Goal: Task Accomplishment & Management: Use online tool/utility

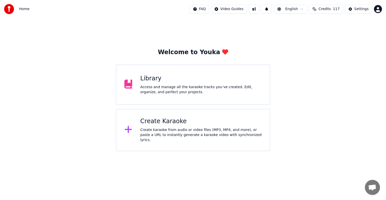
click at [191, 83] on div "Library Access and manage all the karaoke tracks you’ve created. Edit, organize…" at bounding box center [200, 84] width 121 height 20
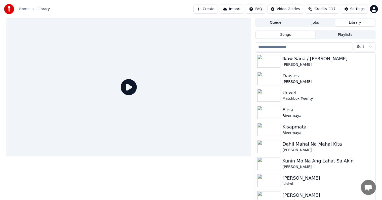
click at [307, 47] on input "search" at bounding box center [304, 46] width 98 height 9
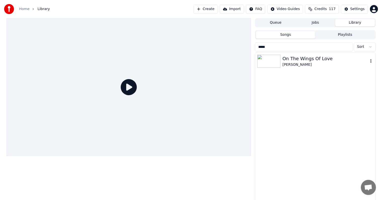
type input "*****"
click at [313, 62] on div "[PERSON_NAME]" at bounding box center [325, 64] width 86 height 5
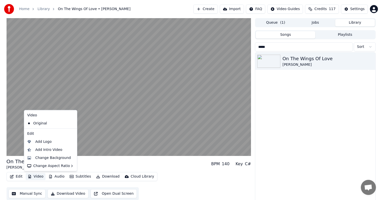
click at [34, 175] on button "Video" at bounding box center [36, 176] width 20 height 7
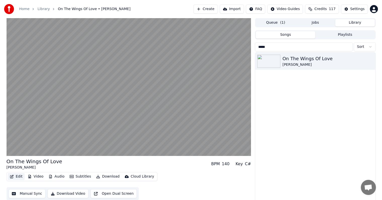
click at [19, 175] on button "Edit" at bounding box center [16, 176] width 17 height 7
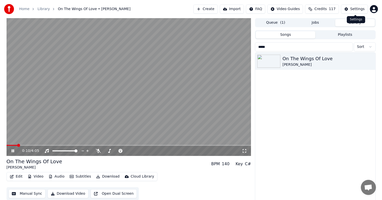
click at [355, 7] on div "Settings" at bounding box center [357, 9] width 14 height 5
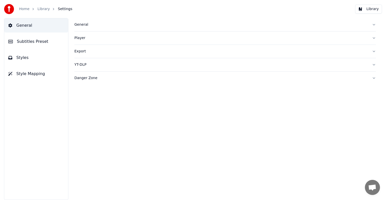
click at [37, 42] on span "Subtitles Preset" at bounding box center [32, 41] width 31 height 6
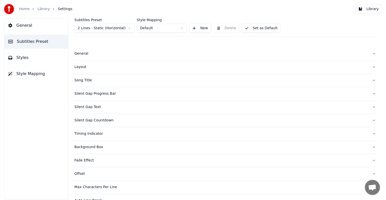
click at [105, 26] on html "Home Library Settings Library General Subtitles Preset Styles Style Mapping Sub…" at bounding box center [193, 100] width 386 height 200
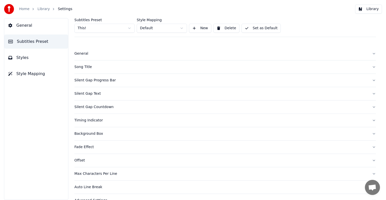
click at [85, 67] on div "Song Title" at bounding box center [221, 66] width 294 height 5
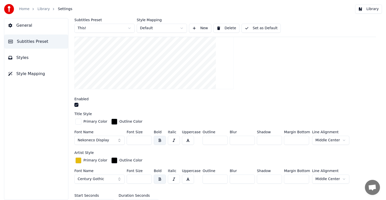
scroll to position [126, 0]
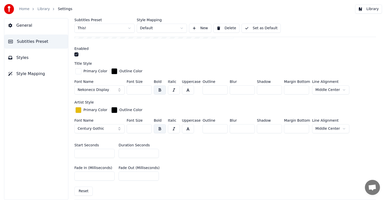
drag, startPoint x: 129, startPoint y: 87, endPoint x: 149, endPoint y: 90, distance: 20.1
click at [149, 90] on input "***" at bounding box center [139, 89] width 25 height 9
type input "***"
type input "*"
click at [153, 151] on input "*" at bounding box center [139, 153] width 40 height 9
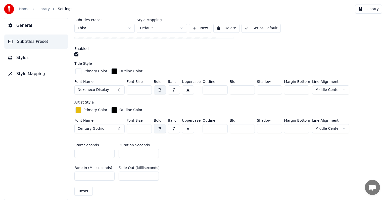
click at [259, 26] on button "Set as Default" at bounding box center [261, 28] width 39 height 9
click at [39, 8] on link "Library" at bounding box center [43, 9] width 12 height 5
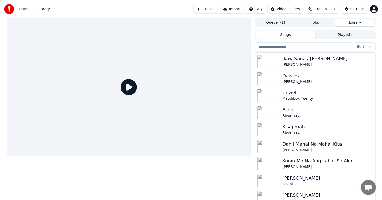
click at [305, 47] on input "search" at bounding box center [304, 46] width 98 height 9
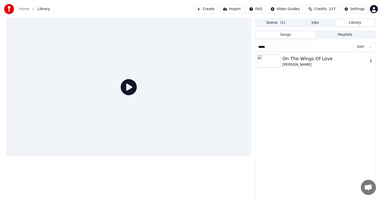
type input "*****"
click at [311, 57] on div "On The Wings Of Love" at bounding box center [325, 58] width 86 height 7
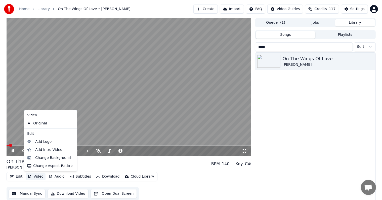
click at [38, 174] on button "Video" at bounding box center [36, 176] width 20 height 7
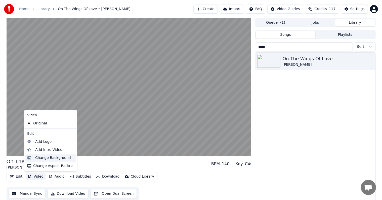
click at [45, 156] on div "Change Background" at bounding box center [53, 157] width 36 height 5
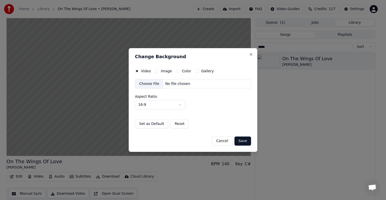
click at [157, 70] on button "Image" at bounding box center [157, 71] width 4 height 4
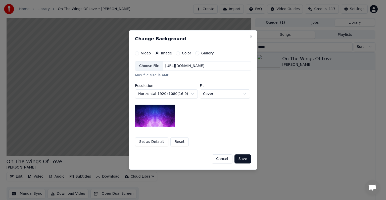
click at [149, 68] on div "Choose File" at bounding box center [149, 65] width 28 height 9
click at [251, 34] on button "Close" at bounding box center [251, 36] width 4 height 4
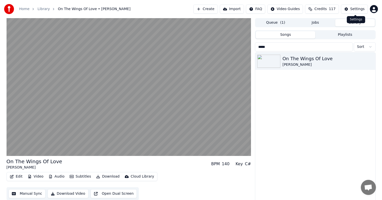
click at [367, 11] on button "Settings" at bounding box center [354, 9] width 27 height 9
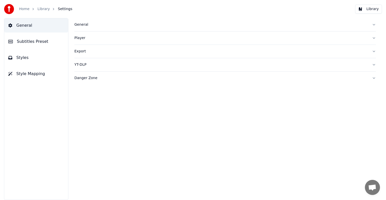
click at [26, 40] on span "Subtitles Preset" at bounding box center [32, 41] width 31 height 6
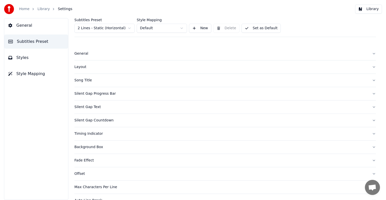
click at [97, 27] on html "Home Library Settings Library General Subtitles Preset Styles Style Mapping Sub…" at bounding box center [193, 100] width 386 height 200
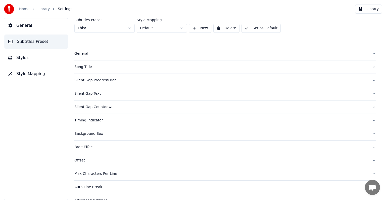
click at [85, 67] on div "Song Title" at bounding box center [221, 66] width 294 height 5
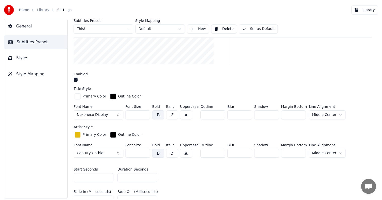
scroll to position [126, 0]
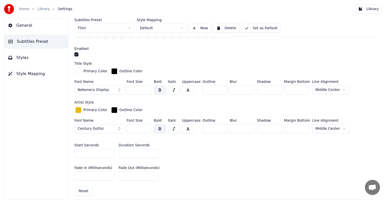
type input "*"
click at [153, 154] on input "*" at bounding box center [139, 153] width 40 height 9
click at [257, 30] on button "Set as Default" at bounding box center [261, 28] width 39 height 9
click at [40, 9] on link "Library" at bounding box center [43, 9] width 12 height 5
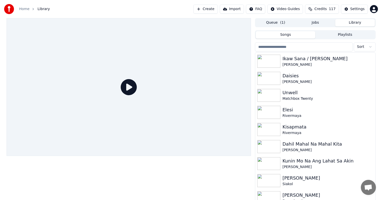
click at [302, 45] on input "search" at bounding box center [304, 46] width 98 height 9
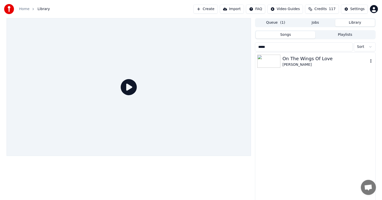
type input "*****"
click at [310, 64] on div "[PERSON_NAME]" at bounding box center [325, 64] width 86 height 5
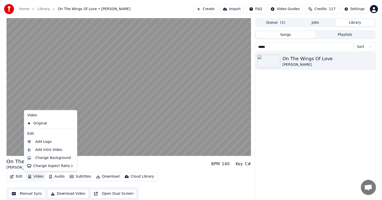
click at [33, 175] on button "Video" at bounding box center [36, 176] width 20 height 7
click at [38, 157] on div "Change Background" at bounding box center [53, 157] width 36 height 5
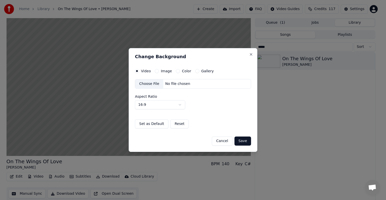
click at [156, 71] on button "Image" at bounding box center [157, 71] width 4 height 4
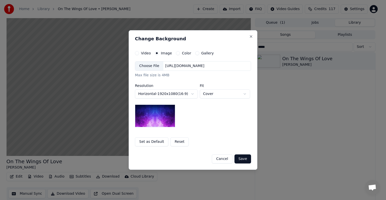
click at [148, 69] on div "Choose File" at bounding box center [149, 65] width 28 height 9
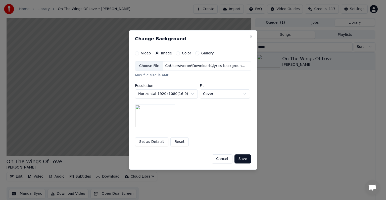
click at [241, 157] on button "Save" at bounding box center [242, 158] width 17 height 9
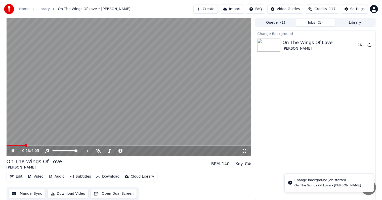
click at [125, 75] on video at bounding box center [129, 86] width 245 height 137
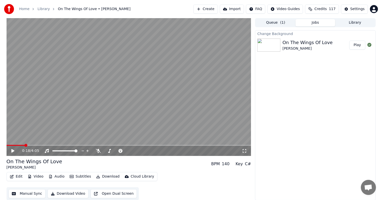
click at [358, 45] on button "Play" at bounding box center [357, 44] width 16 height 9
click at [13, 145] on span at bounding box center [129, 145] width 245 height 1
click at [17, 145] on span at bounding box center [129, 145] width 245 height 1
click at [21, 145] on span at bounding box center [129, 145] width 245 height 1
click at [23, 146] on span at bounding box center [22, 145] width 3 height 3
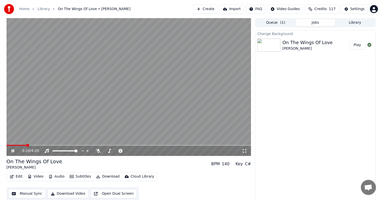
click at [26, 145] on span at bounding box center [129, 145] width 245 height 1
click at [30, 145] on span at bounding box center [129, 145] width 245 height 1
click at [34, 145] on span at bounding box center [129, 145] width 245 height 1
click at [38, 145] on span at bounding box center [129, 145] width 245 height 1
click at [42, 145] on span at bounding box center [129, 145] width 245 height 1
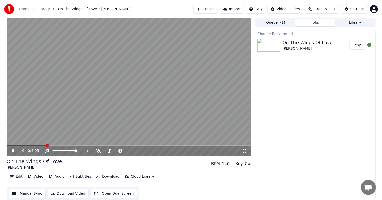
click at [46, 145] on span at bounding box center [129, 145] width 245 height 1
click at [51, 145] on span at bounding box center [129, 145] width 245 height 1
click at [55, 145] on span at bounding box center [129, 145] width 245 height 1
click at [61, 146] on span at bounding box center [129, 145] width 245 height 1
click at [66, 145] on span at bounding box center [129, 145] width 245 height 1
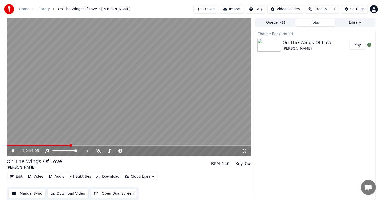
click at [70, 145] on span at bounding box center [129, 145] width 245 height 1
click at [75, 145] on span at bounding box center [129, 145] width 245 height 1
click at [79, 145] on span at bounding box center [129, 145] width 245 height 1
click at [85, 145] on span at bounding box center [129, 145] width 245 height 1
click at [93, 145] on span at bounding box center [129, 145] width 245 height 1
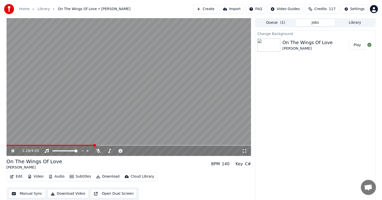
click at [99, 145] on span at bounding box center [129, 145] width 245 height 1
click at [105, 145] on span at bounding box center [129, 145] width 245 height 1
click at [112, 145] on span at bounding box center [129, 145] width 245 height 1
click at [118, 145] on span at bounding box center [129, 145] width 245 height 1
click at [123, 145] on span at bounding box center [129, 145] width 245 height 1
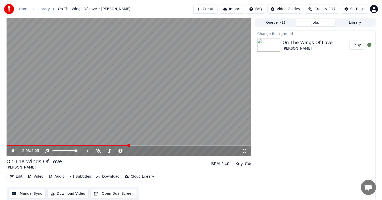
click at [129, 145] on span at bounding box center [129, 145] width 245 height 1
click at [135, 145] on span at bounding box center [129, 145] width 245 height 1
click at [140, 145] on span at bounding box center [129, 145] width 245 height 1
click at [151, 145] on span at bounding box center [129, 145] width 245 height 1
click at [157, 145] on span at bounding box center [129, 145] width 245 height 1
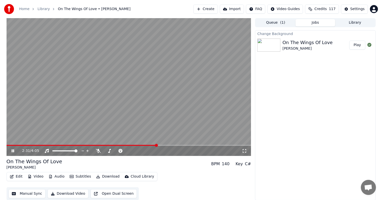
click at [165, 145] on span at bounding box center [129, 145] width 245 height 1
click at [169, 145] on span at bounding box center [129, 145] width 245 height 1
click at [175, 145] on span at bounding box center [129, 145] width 245 height 1
click at [180, 145] on span at bounding box center [129, 145] width 245 height 1
click at [190, 146] on div "2:55 / 4:05" at bounding box center [129, 151] width 245 height 10
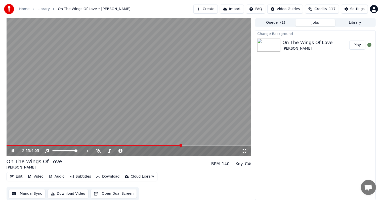
click at [194, 144] on video at bounding box center [129, 86] width 245 height 137
click at [191, 145] on span at bounding box center [129, 145] width 245 height 1
click at [199, 145] on span at bounding box center [129, 145] width 245 height 1
click at [207, 144] on video at bounding box center [129, 86] width 245 height 137
click at [196, 145] on span at bounding box center [101, 145] width 189 height 1
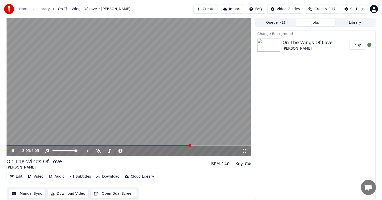
click at [190, 145] on span at bounding box center [99, 145] width 184 height 1
click at [186, 146] on div "3:05 / 4:05" at bounding box center [129, 151] width 245 height 10
click at [27, 196] on button "Manual Sync" at bounding box center [27, 193] width 37 height 9
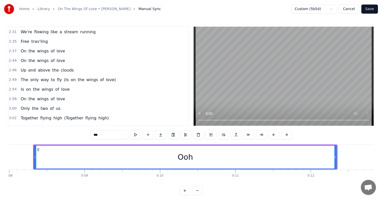
scroll to position [302, 0]
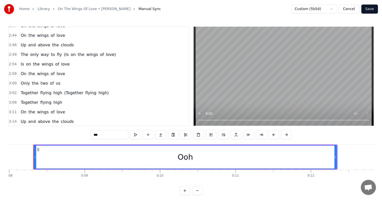
click at [63, 52] on span "(Is" at bounding box center [66, 55] width 6 height 6
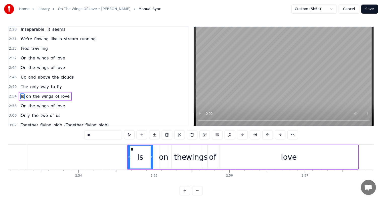
scroll to position [279, 0]
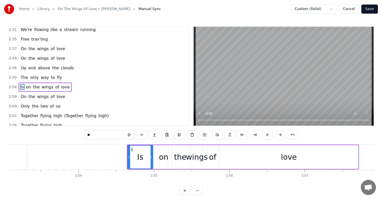
click at [64, 113] on span "(Together" at bounding box center [74, 116] width 20 height 6
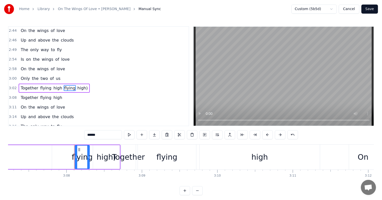
scroll to position [307, 0]
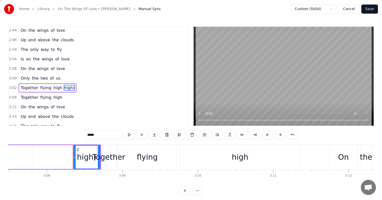
type input "********"
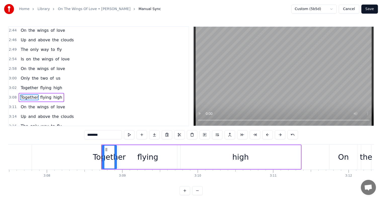
scroll to position [316, 0]
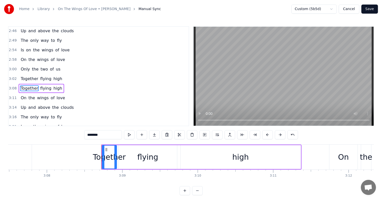
click at [58, 36] on div "2:49 The only way to fly" at bounding box center [99, 41] width 180 height 10
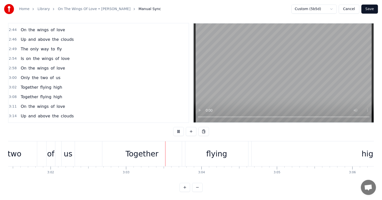
scroll to position [354, 0]
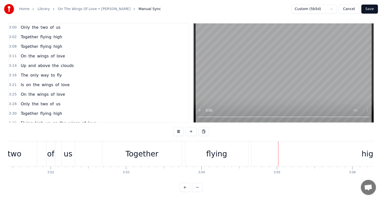
click at [368, 8] on button "Save" at bounding box center [369, 9] width 17 height 9
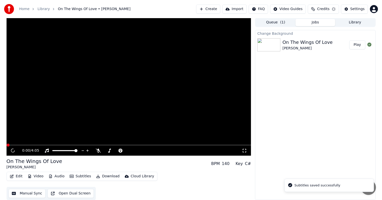
scroll to position [0, 0]
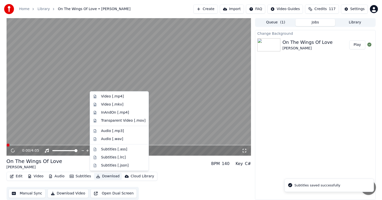
click at [106, 175] on button "Download" at bounding box center [108, 175] width 28 height 7
click at [119, 96] on div "Video [.mp4]" at bounding box center [112, 96] width 23 height 5
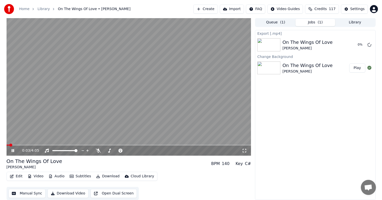
click at [139, 101] on video at bounding box center [129, 86] width 245 height 137
